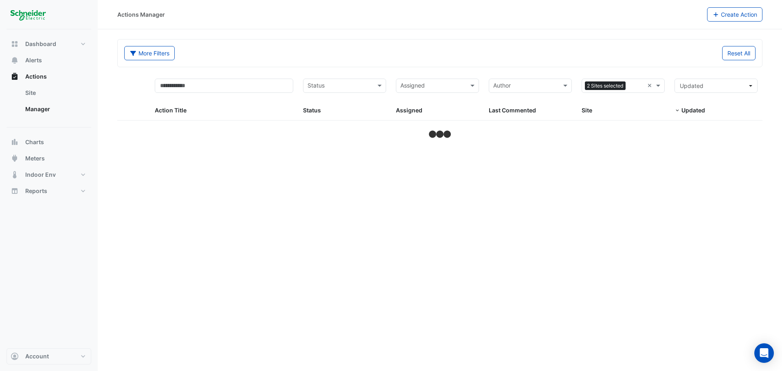
select select "**"
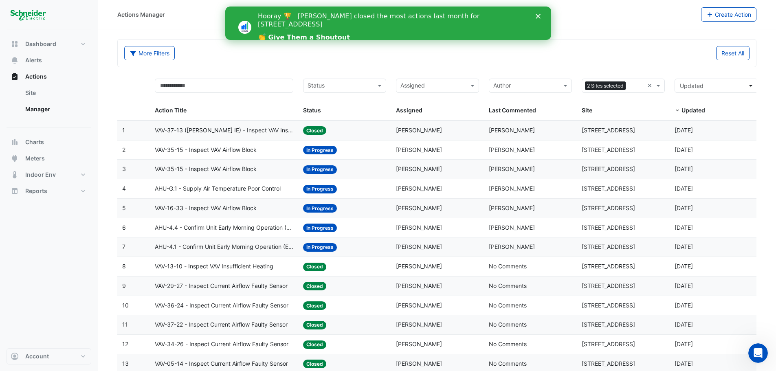
click at [539, 16] on icon "Close" at bounding box center [537, 16] width 5 height 5
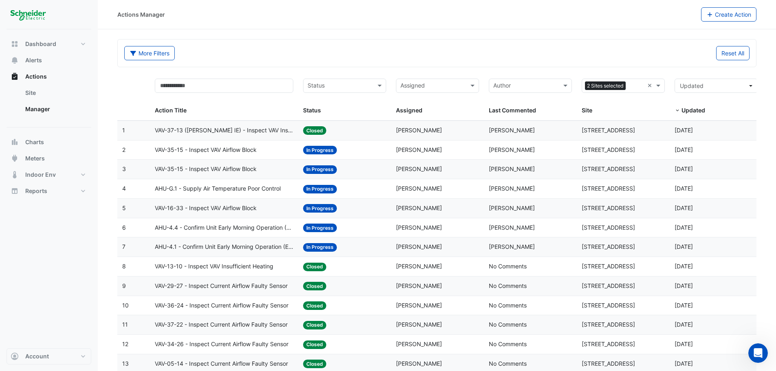
click at [263, 246] on span "AHU-4.1 - Confirm Unit Early Morning Operation (Energy Saving)" at bounding box center [224, 246] width 139 height 9
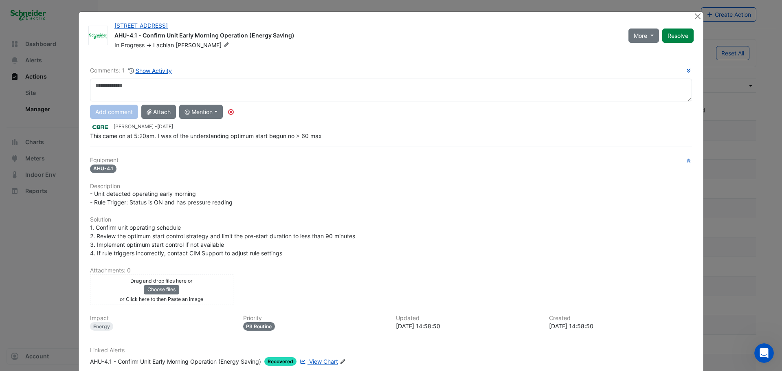
click at [266, 236] on span "1. Confirm unit operating schedule 2. Review the optimum start control strategy…" at bounding box center [222, 240] width 265 height 33
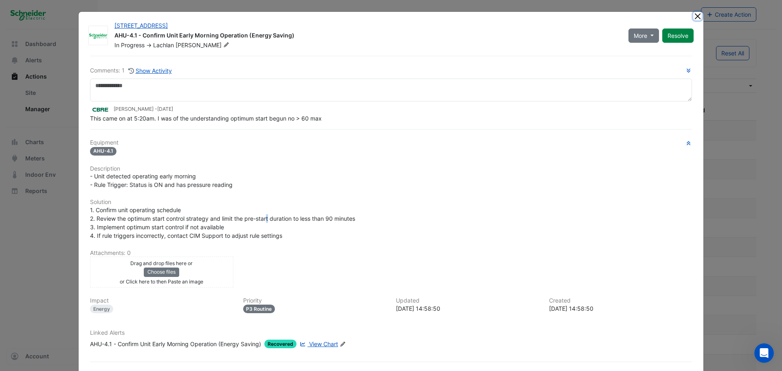
click at [693, 17] on button "Close" at bounding box center [697, 16] width 9 height 9
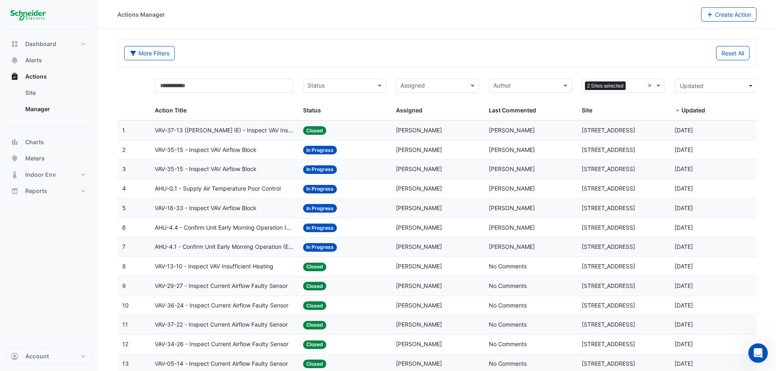
click at [257, 227] on span "AHU-4.4 - Confirm Unit Early Morning Operation (Energy Saving)" at bounding box center [224, 227] width 139 height 9
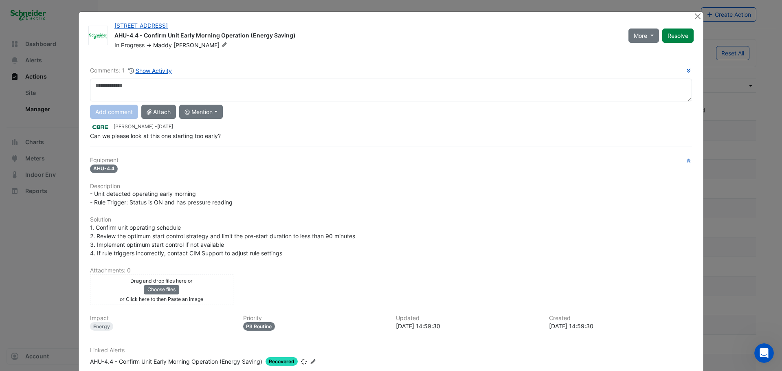
click at [232, 184] on h6 "Description" at bounding box center [391, 186] width 602 height 7
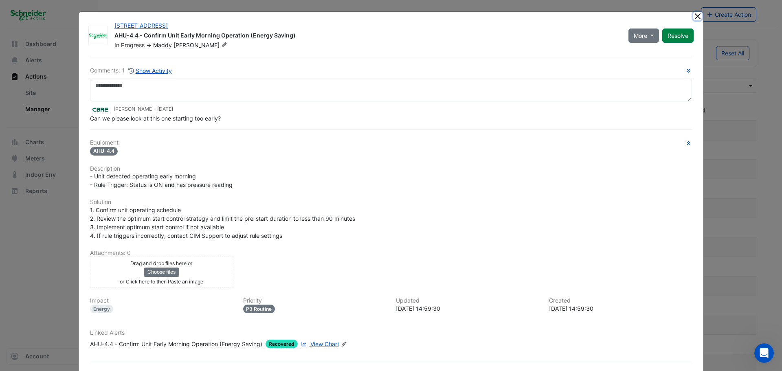
click at [693, 18] on button "Close" at bounding box center [697, 16] width 9 height 9
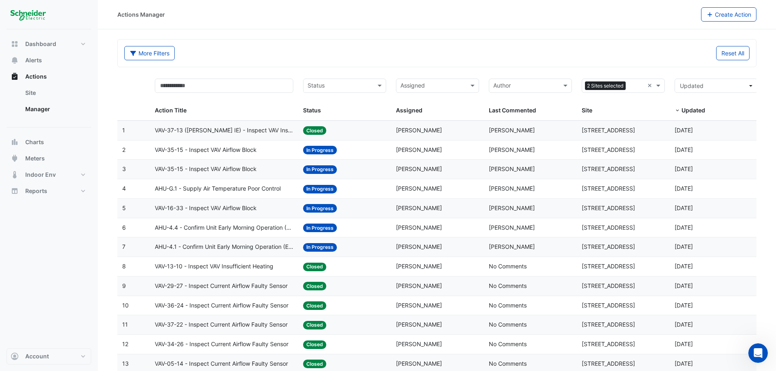
click at [348, 246] on div "Status: In Progress" at bounding box center [344, 246] width 83 height 9
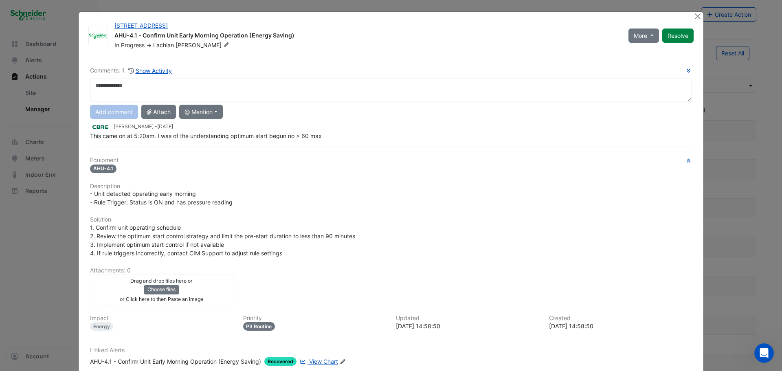
click at [165, 166] on div "AHU-4.1" at bounding box center [391, 168] width 602 height 9
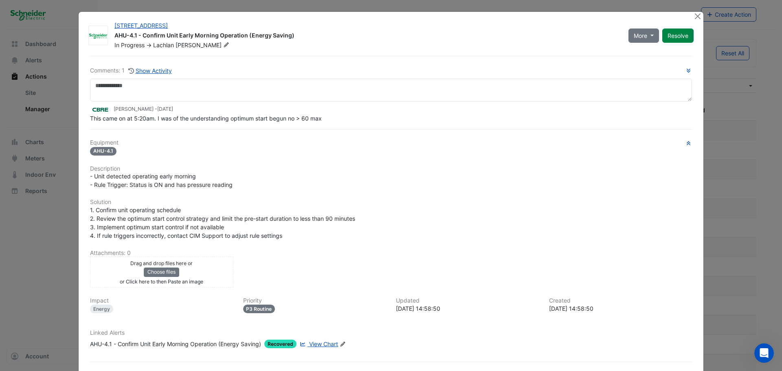
click at [311, 342] on span "View Chart" at bounding box center [323, 343] width 29 height 7
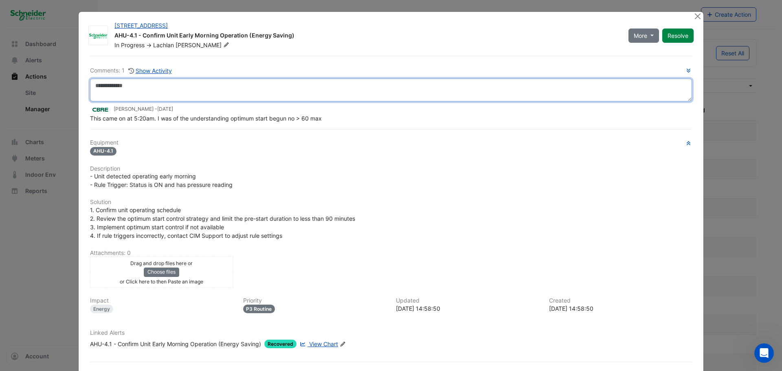
click at [193, 101] on textarea at bounding box center [391, 90] width 602 height 23
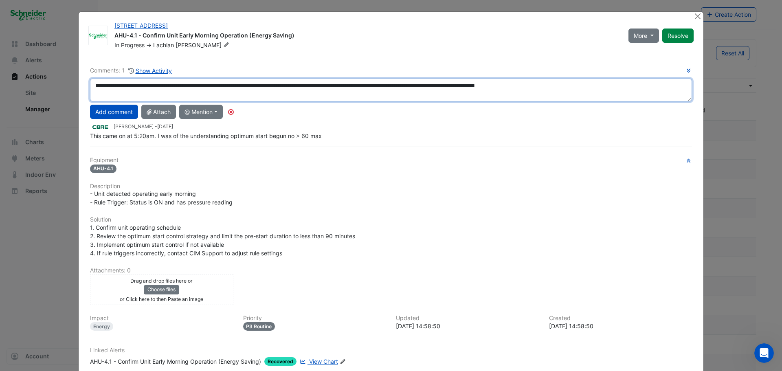
click at [634, 88] on textarea "**********" at bounding box center [391, 90] width 602 height 23
click at [132, 94] on textarea "**********" at bounding box center [391, 90] width 602 height 23
click at [132, 93] on textarea "**********" at bounding box center [391, 90] width 602 height 23
click at [180, 94] on textarea "**********" at bounding box center [391, 90] width 602 height 23
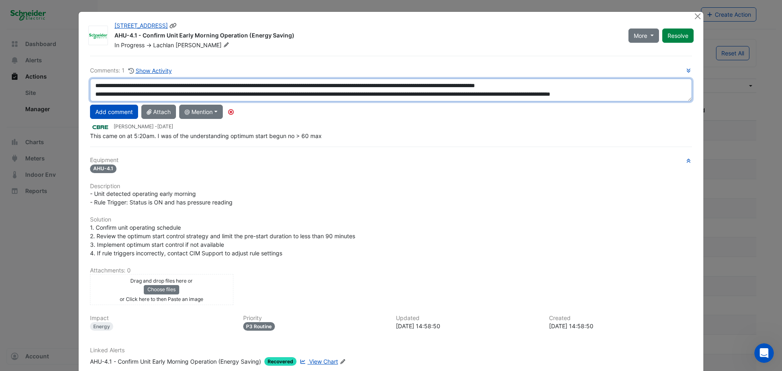
scroll to position [5, 0]
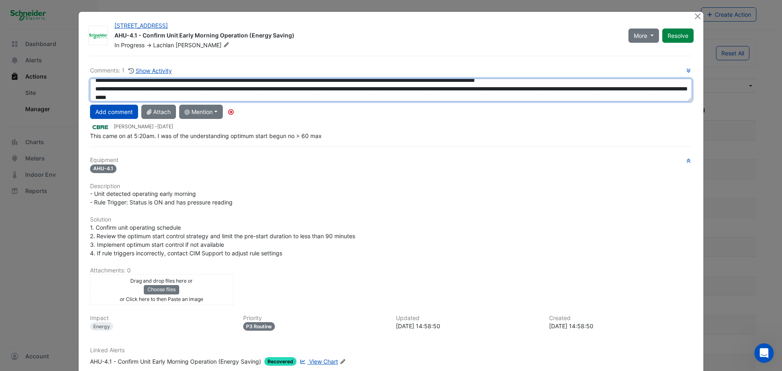
type textarea "**********"
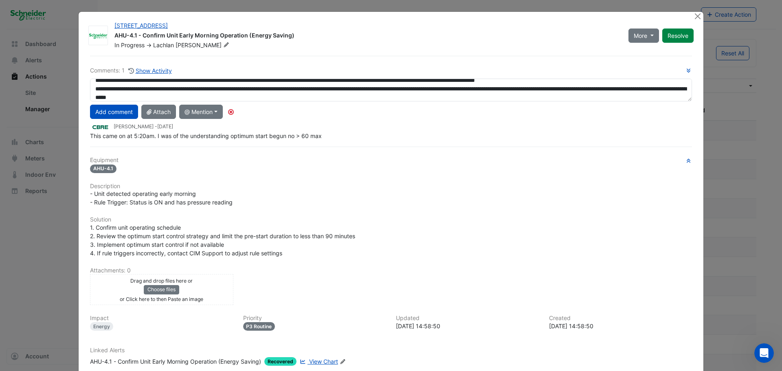
click at [109, 111] on button "Add comment" at bounding box center [114, 112] width 48 height 14
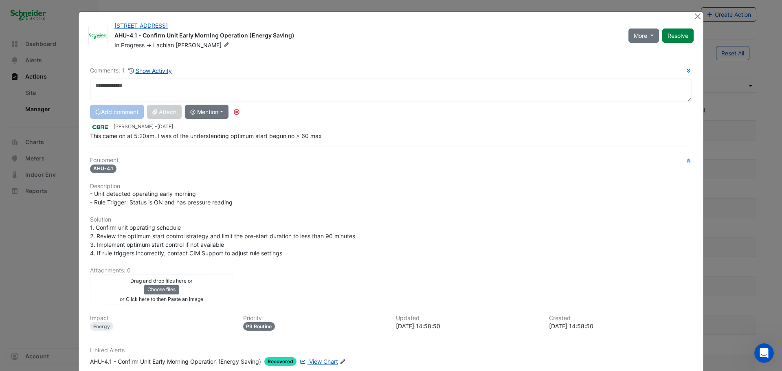
scroll to position [0, 0]
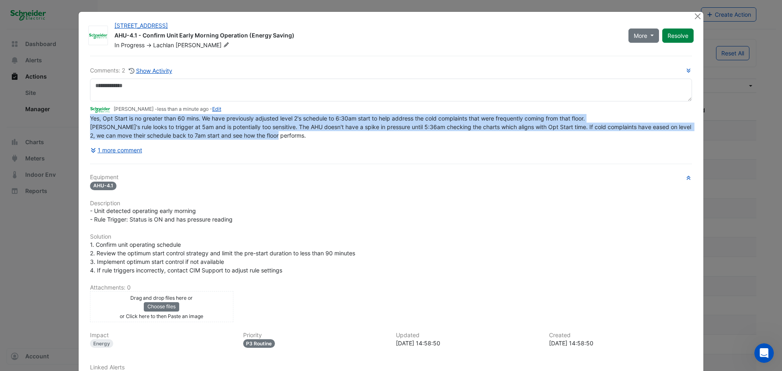
drag, startPoint x: 292, startPoint y: 138, endPoint x: 86, endPoint y: 121, distance: 206.7
click at [86, 121] on div "Comments: 2 Show Activity [PERSON_NAME] - less than a minute ago - Edit Yes, Op…" at bounding box center [391, 238] width 612 height 365
copy span "Yes, Opt Start is no greater than 60 mins. We have previously adjusted level 2'…"
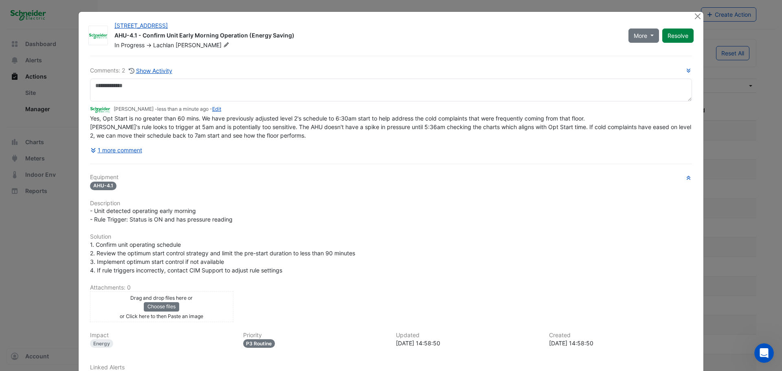
click at [312, 147] on div "1 more comment" at bounding box center [391, 150] width 602 height 14
click at [634, 35] on span "More" at bounding box center [640, 35] width 13 height 9
click at [694, 14] on button "Close" at bounding box center [697, 16] width 9 height 9
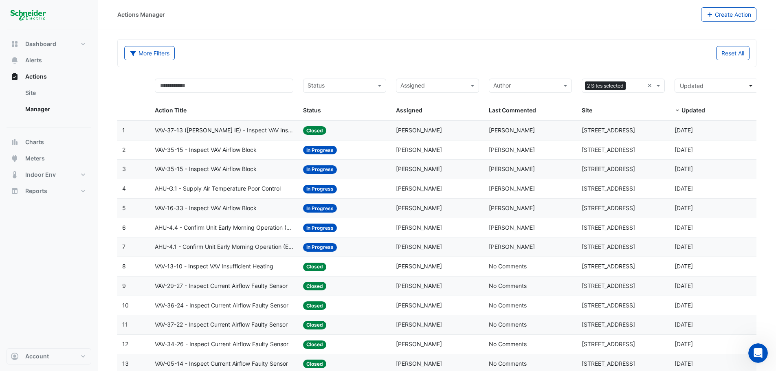
click at [208, 227] on span "AHU-4.4 - Confirm Unit Early Morning Operation (Energy Saving)" at bounding box center [224, 227] width 139 height 9
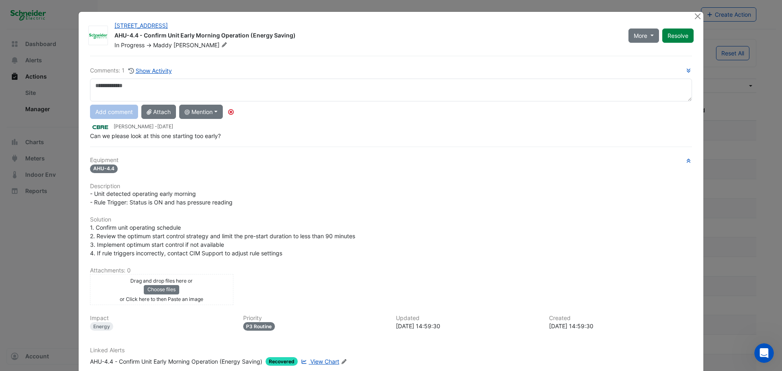
click at [95, 81] on textarea at bounding box center [391, 90] width 602 height 23
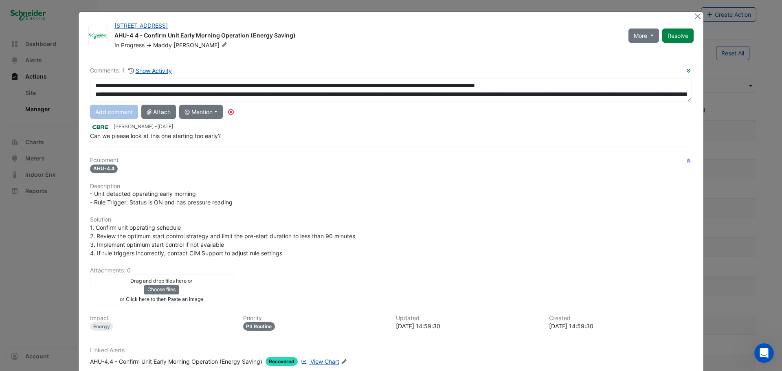
scroll to position [5, 0]
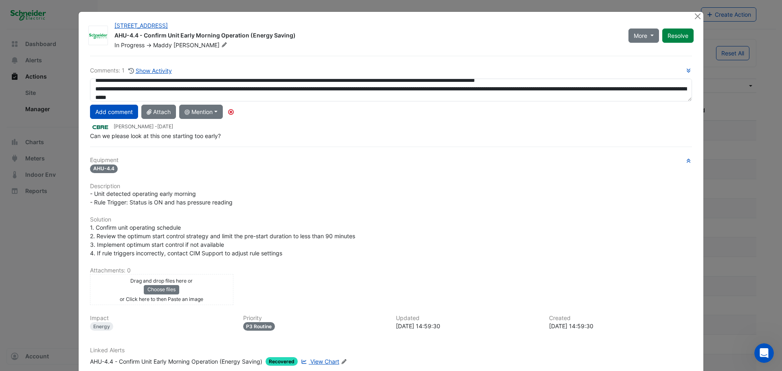
click at [91, 83] on textarea "**********" at bounding box center [391, 90] width 602 height 23
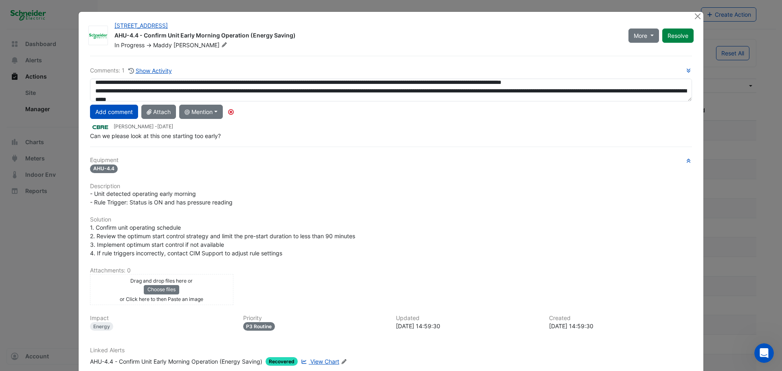
type textarea "**********"
click at [320, 363] on span "View Chart" at bounding box center [324, 361] width 29 height 7
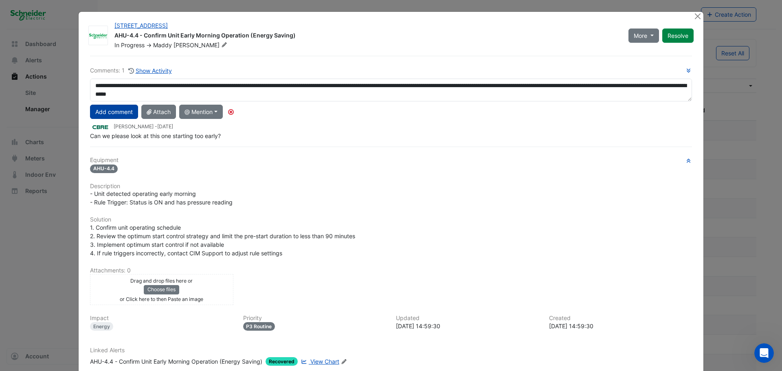
click at [99, 110] on button "Add comment" at bounding box center [114, 112] width 48 height 14
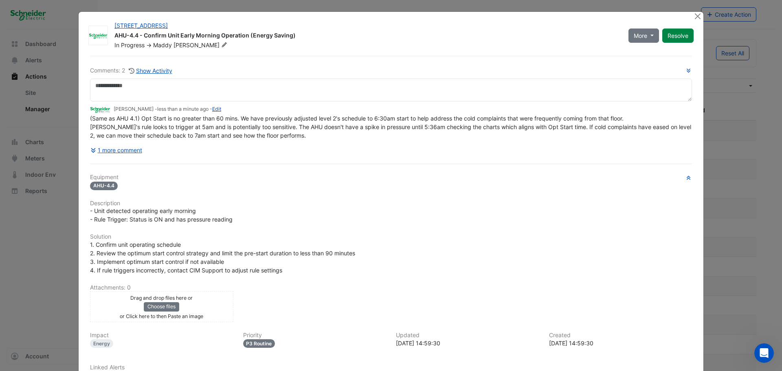
scroll to position [0, 0]
click at [170, 46] on div "[PERSON_NAME]" at bounding box center [191, 45] width 76 height 8
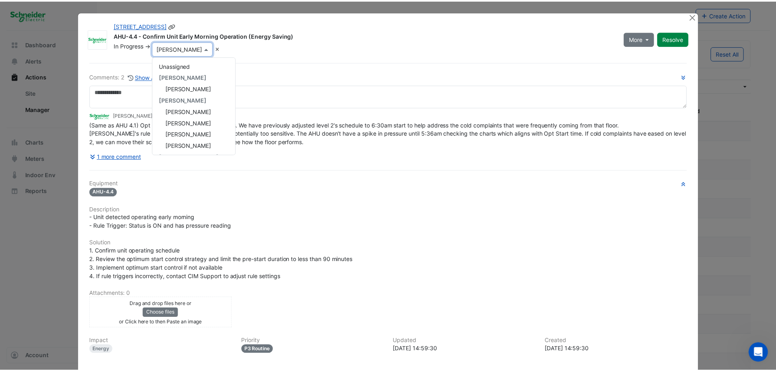
scroll to position [148, 0]
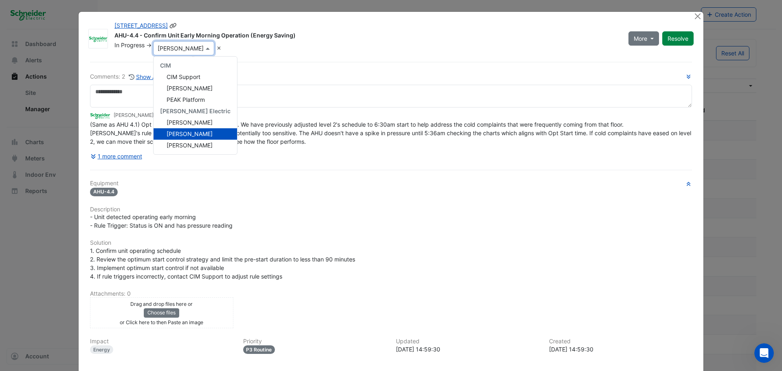
click at [170, 46] on input "text" at bounding box center [176, 48] width 36 height 8
click at [244, 48] on div "In Progress -> × [PERSON_NAME] Unassigned [PERSON_NAME] [PERSON_NAME] [PERSON_N…" at bounding box center [367, 48] width 506 height 14
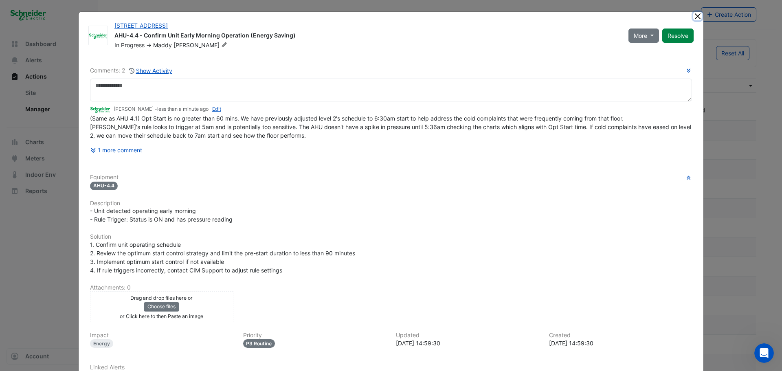
click at [695, 17] on button "Close" at bounding box center [697, 16] width 9 height 9
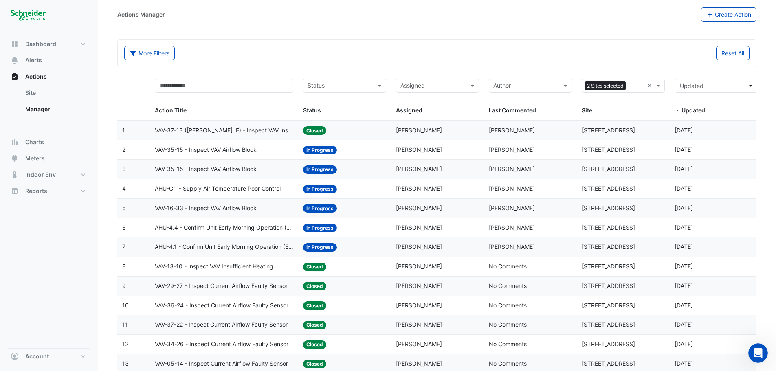
click at [393, 187] on datatable-body-cell "Assigned: [PERSON_NAME]" at bounding box center [437, 188] width 93 height 19
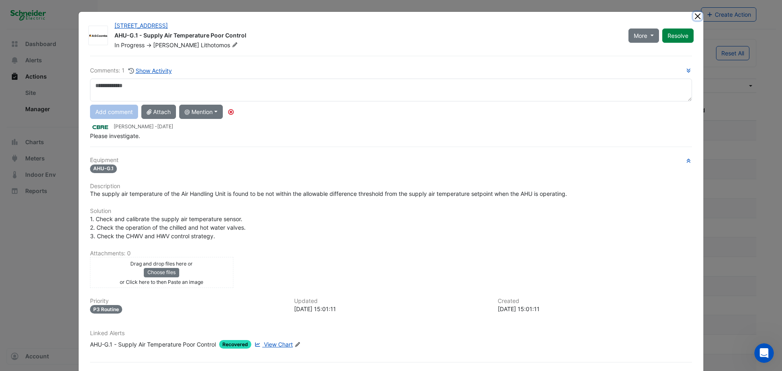
click at [693, 16] on button "Close" at bounding box center [697, 16] width 9 height 9
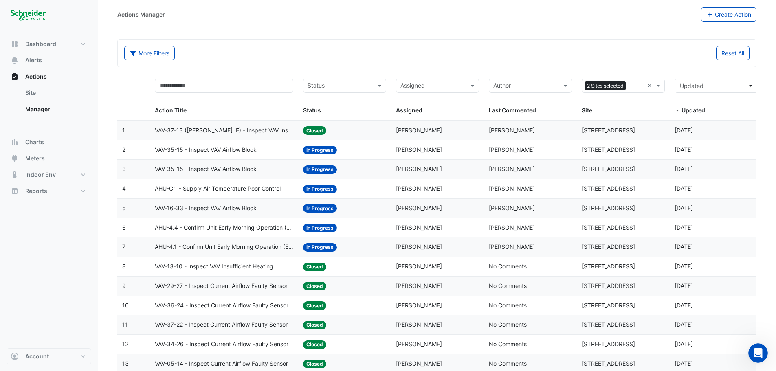
click at [217, 145] on datatable-body-cell "Action Title: VAV-35-15 - Inspect VAV Airflow Block" at bounding box center [224, 149] width 149 height 19
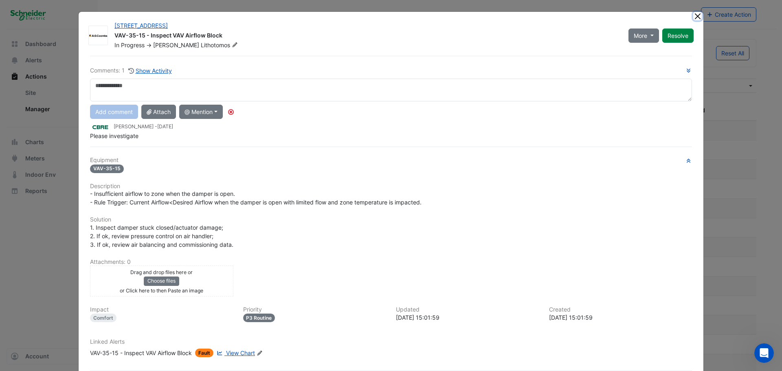
click at [696, 16] on button "Close" at bounding box center [697, 16] width 9 height 9
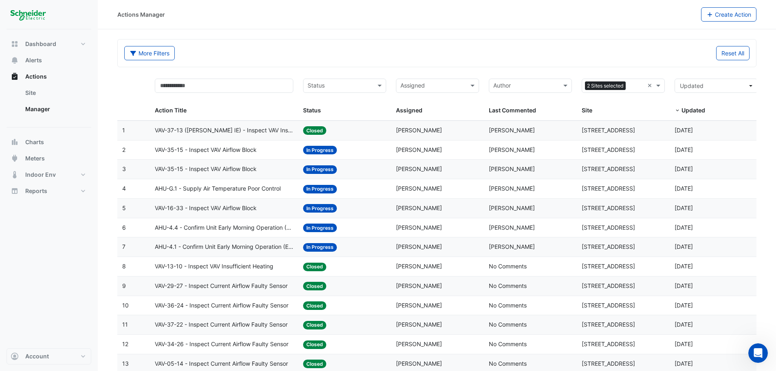
click at [377, 210] on div "Status: In Progress" at bounding box center [344, 208] width 83 height 9
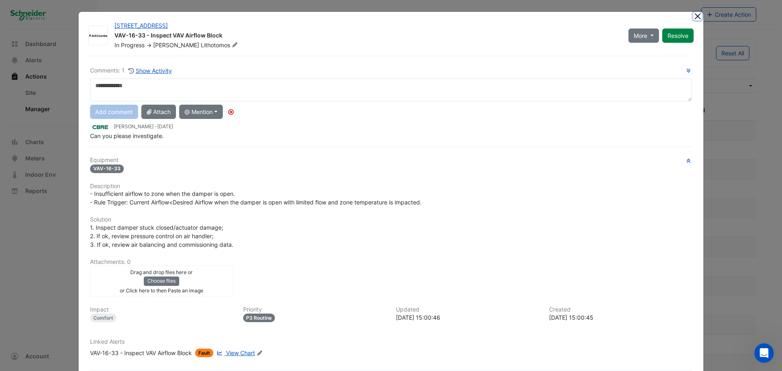
click at [693, 18] on button "Close" at bounding box center [697, 16] width 9 height 9
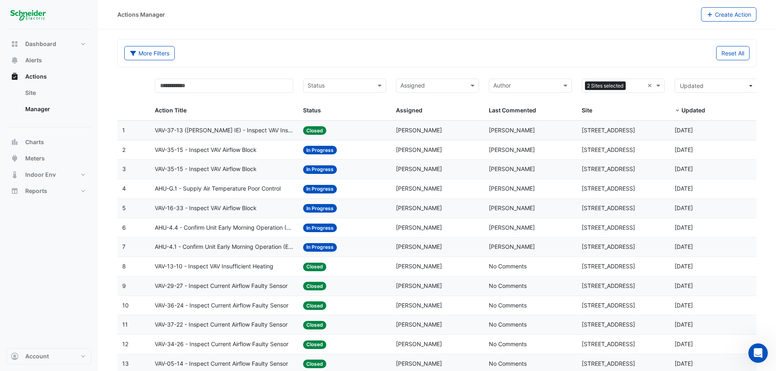
click at [213, 128] on span "VAV-37-13 ([PERSON_NAME] IE) - Inspect VAV Insufficient Heating" at bounding box center [224, 130] width 139 height 9
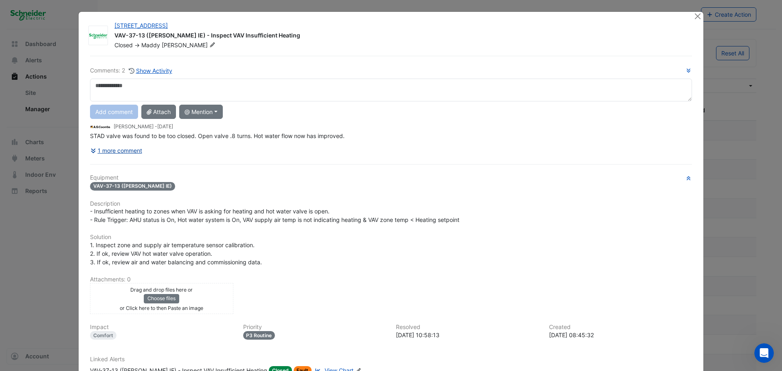
click at [132, 151] on button "1 more comment" at bounding box center [116, 150] width 53 height 14
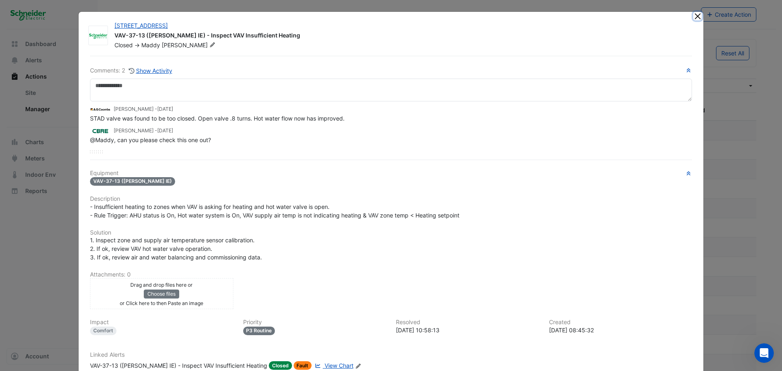
click at [693, 18] on button "Close" at bounding box center [697, 16] width 9 height 9
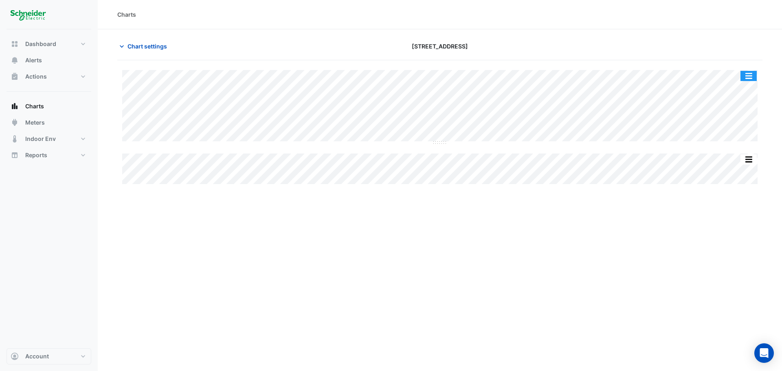
click at [752, 78] on button "button" at bounding box center [748, 76] width 16 height 10
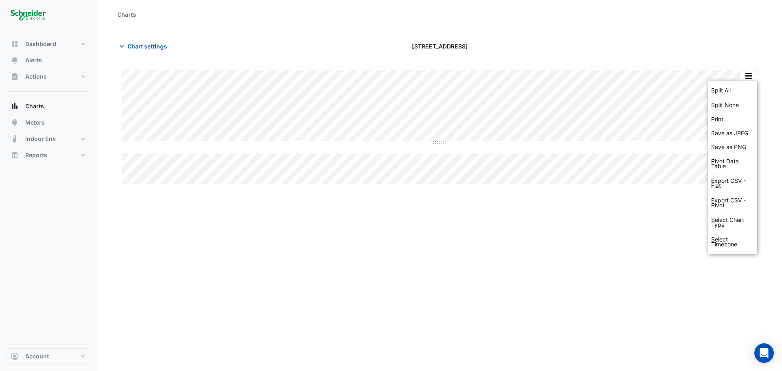
click at [571, 145] on div "Split All Split None Print Save as JPEG Save as PNG Pivot Data Table Export CSV…" at bounding box center [439, 127] width 645 height 114
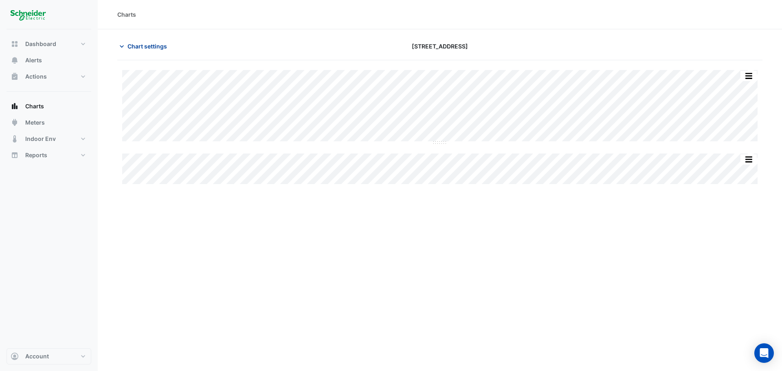
click at [137, 49] on span "Chart settings" at bounding box center [146, 46] width 39 height 9
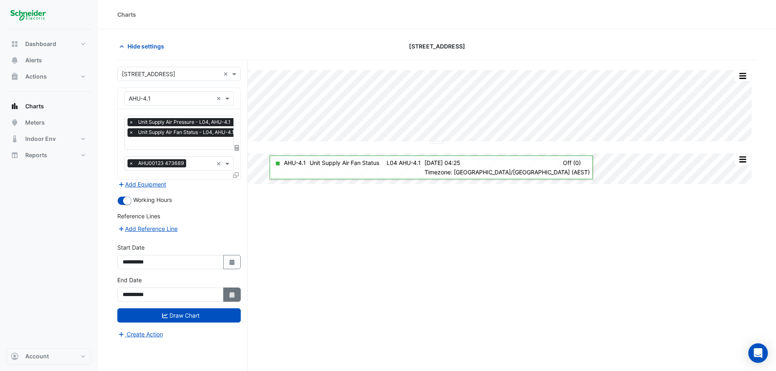
click at [234, 299] on button "Select Date" at bounding box center [232, 294] width 18 height 14
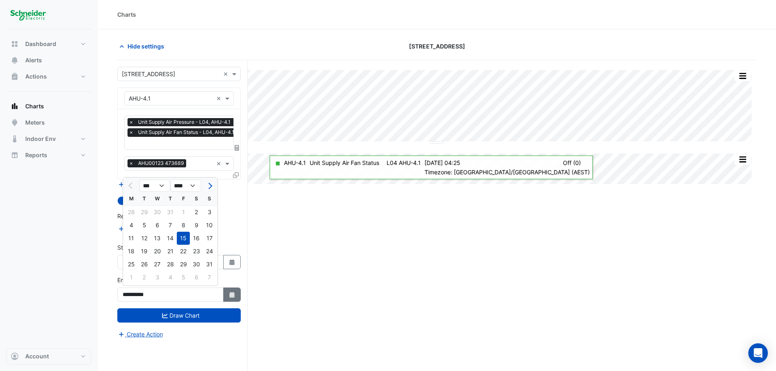
click at [234, 299] on button "Select Date" at bounding box center [232, 294] width 18 height 14
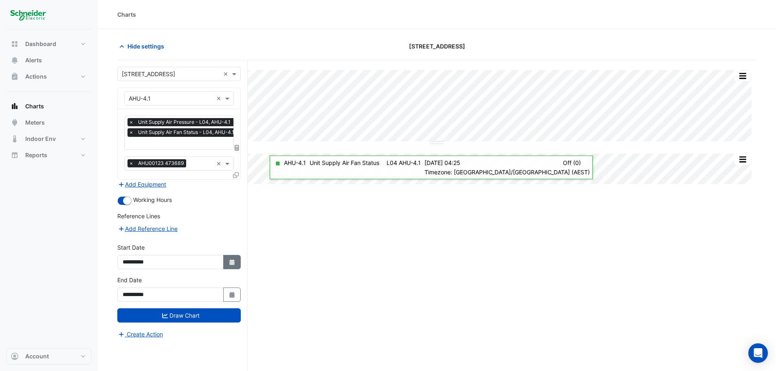
click at [228, 260] on icon "Select Date" at bounding box center [231, 262] width 7 height 6
select select "*"
select select "****"
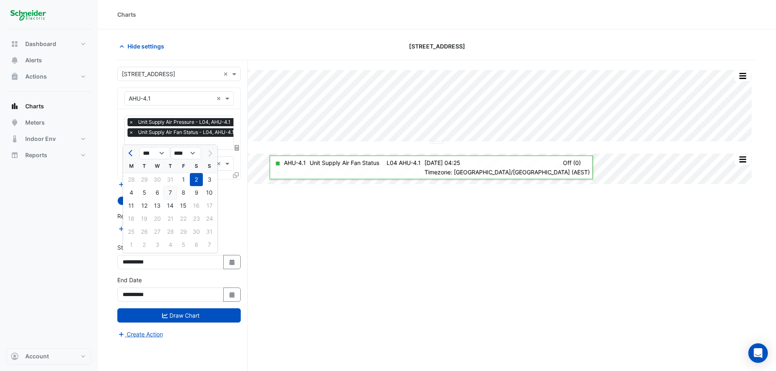
click at [173, 195] on div "7" at bounding box center [170, 192] width 13 height 13
type input "**********"
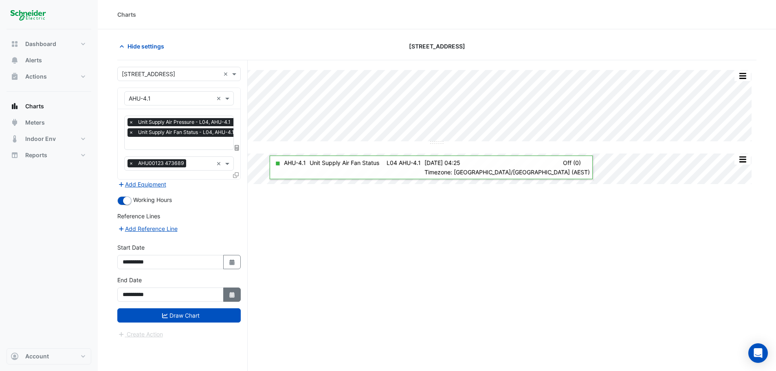
click at [232, 296] on icon "button" at bounding box center [231, 295] width 5 height 6
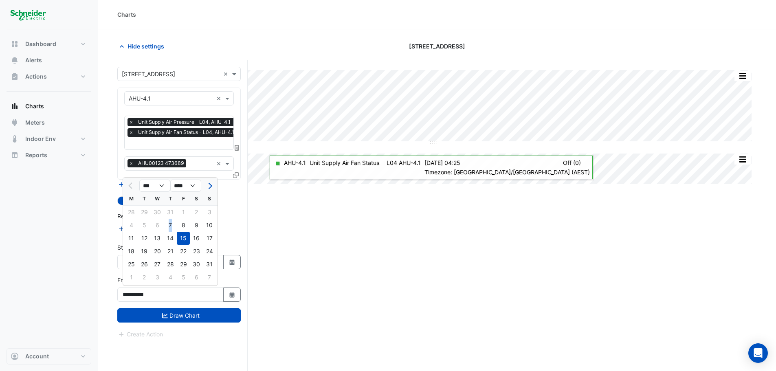
click at [169, 226] on div "7" at bounding box center [170, 225] width 13 height 13
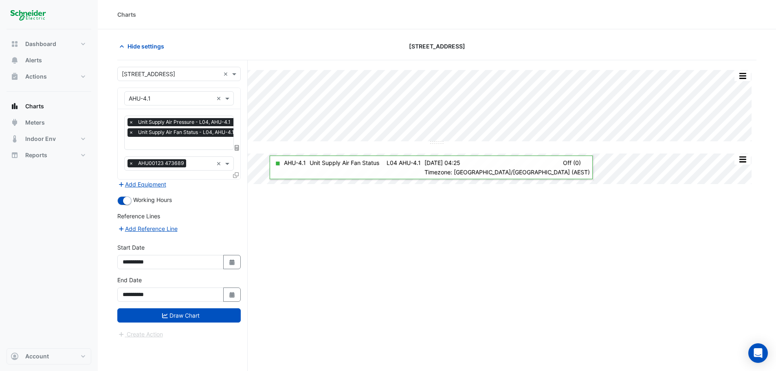
click at [192, 317] on button "Draw Chart" at bounding box center [178, 315] width 123 height 14
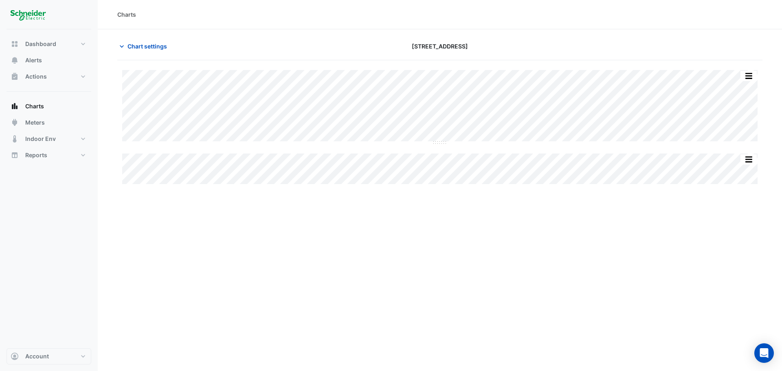
click at [270, 248] on div "Charts Chart settings 121 Exhibition Street Split All Split None Print Save as …" at bounding box center [440, 185] width 684 height 371
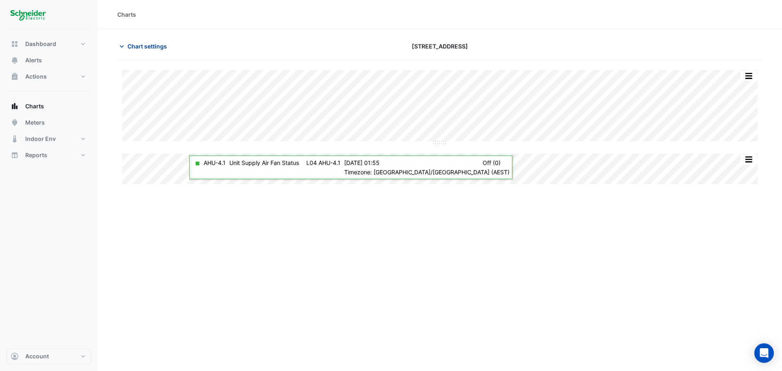
click at [151, 46] on span "Chart settings" at bounding box center [146, 46] width 39 height 9
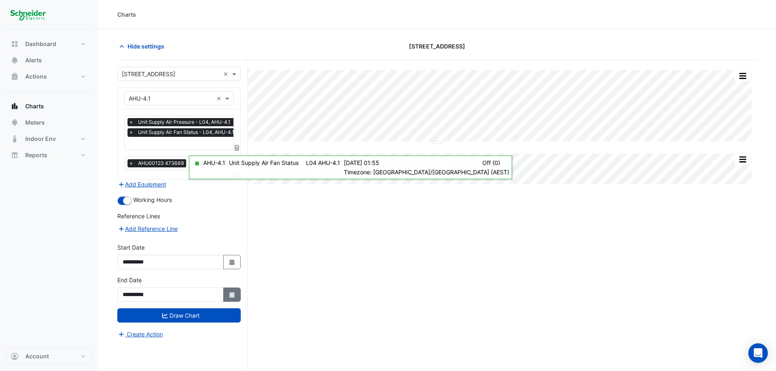
click at [228, 289] on button "Select Date" at bounding box center [232, 294] width 18 height 14
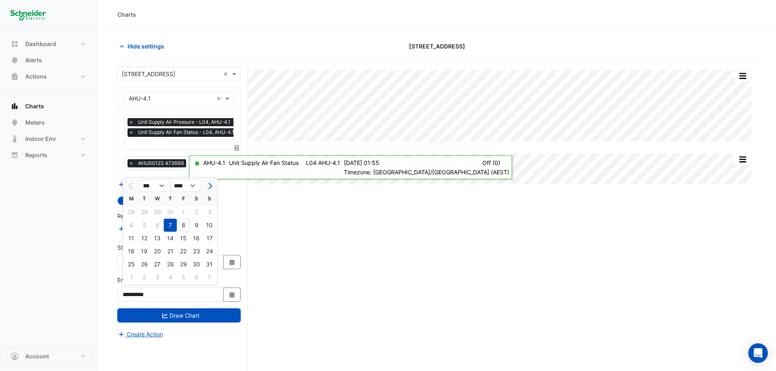
click at [184, 228] on div "8" at bounding box center [183, 225] width 13 height 13
type input "**********"
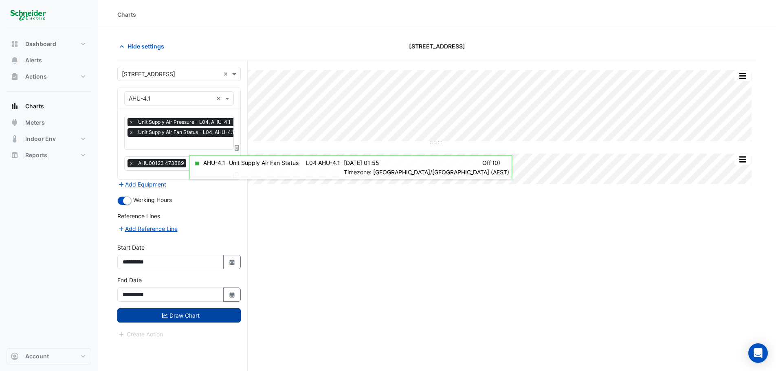
click at [195, 317] on button "Draw Chart" at bounding box center [178, 315] width 123 height 14
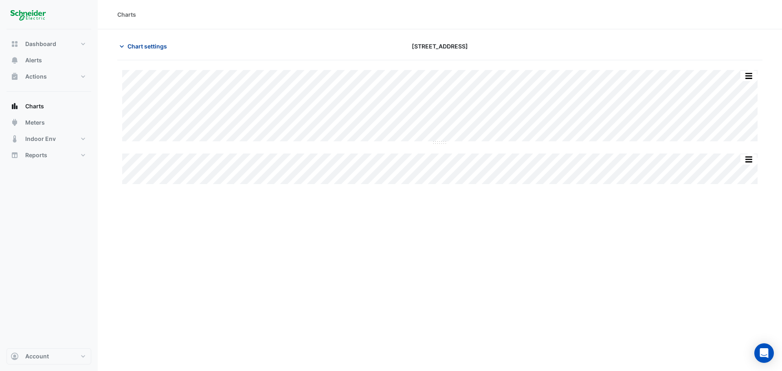
click at [152, 49] on span "Chart settings" at bounding box center [146, 46] width 39 height 9
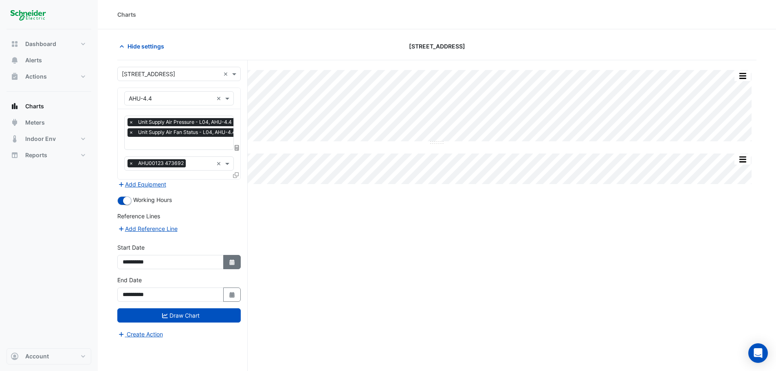
click at [229, 255] on button "Select Date" at bounding box center [232, 262] width 18 height 14
select select "*"
select select "****"
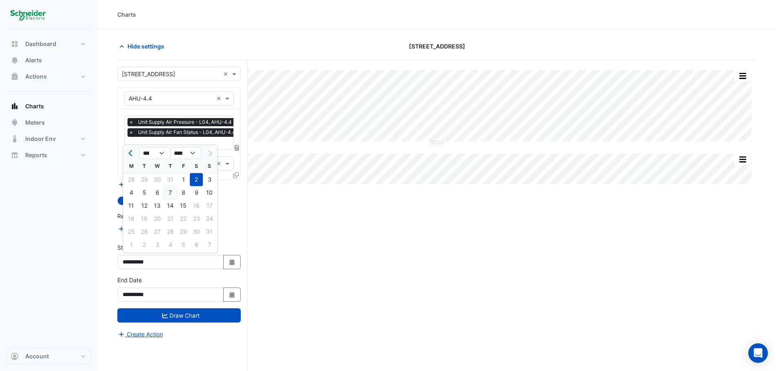
click at [169, 191] on div "7" at bounding box center [170, 192] width 13 height 13
type input "**********"
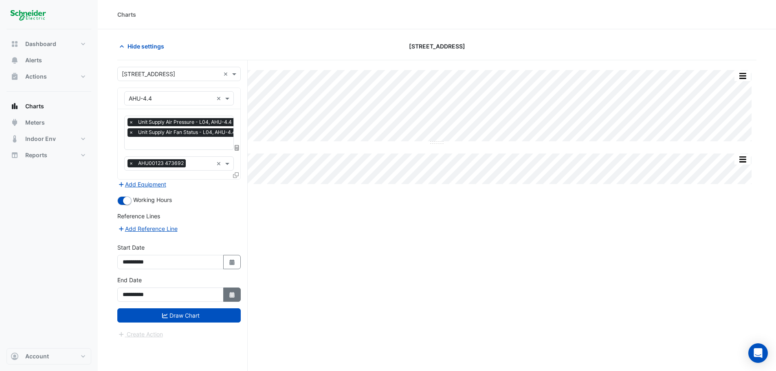
click at [233, 295] on icon "button" at bounding box center [231, 295] width 5 height 6
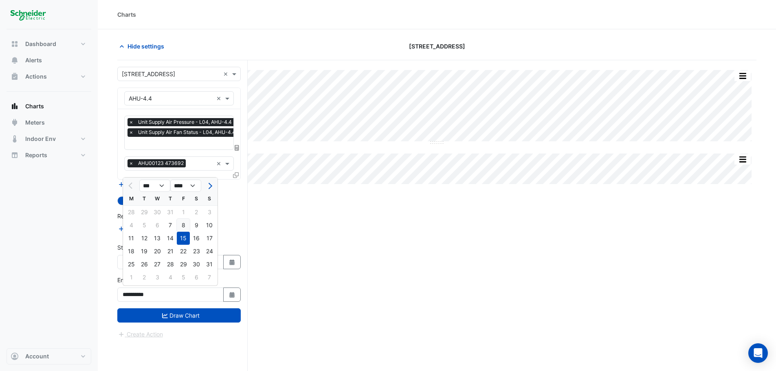
click at [180, 228] on div "8" at bounding box center [183, 225] width 13 height 13
type input "**********"
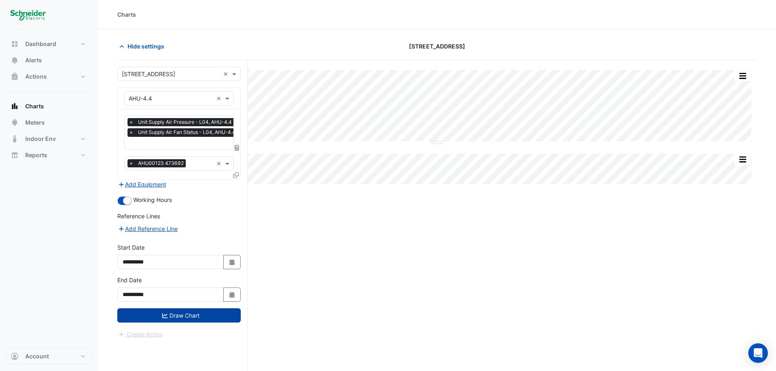
click at [169, 320] on button "Draw Chart" at bounding box center [178, 315] width 123 height 14
